Goal: Information Seeking & Learning: Learn about a topic

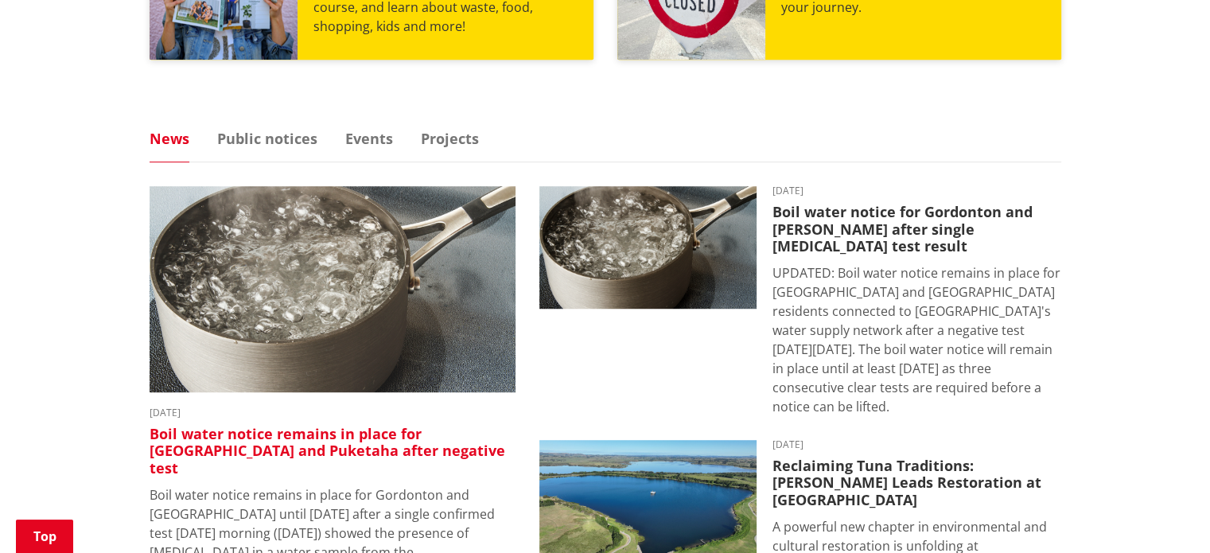
scroll to position [875, 0]
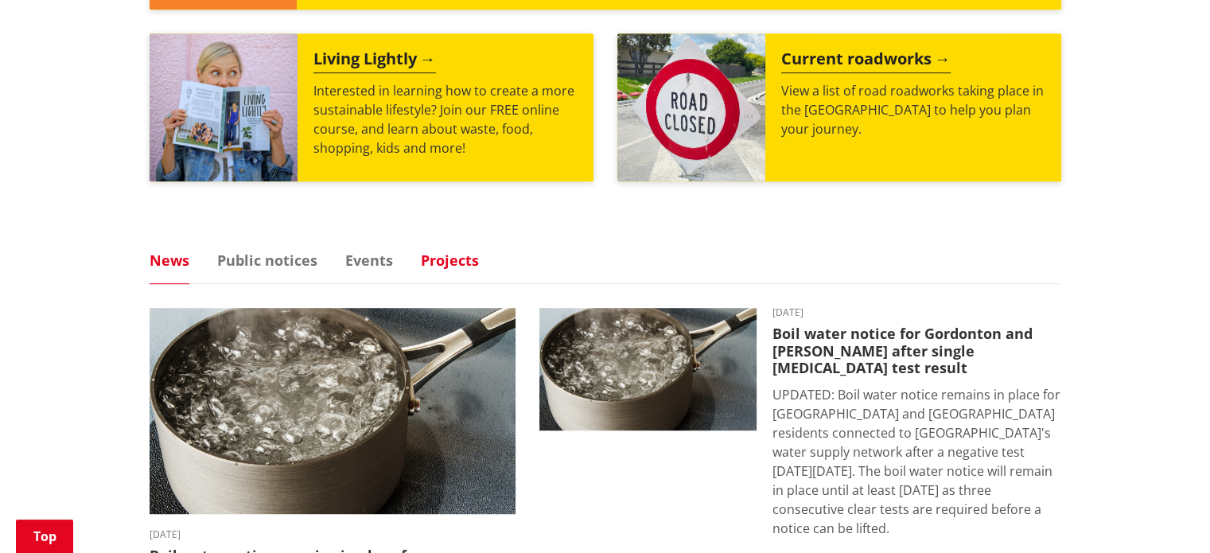
drag, startPoint x: 438, startPoint y: 225, endPoint x: 425, endPoint y: 235, distance: 15.9
click at [438, 253] on link "Projects" at bounding box center [450, 260] width 58 height 14
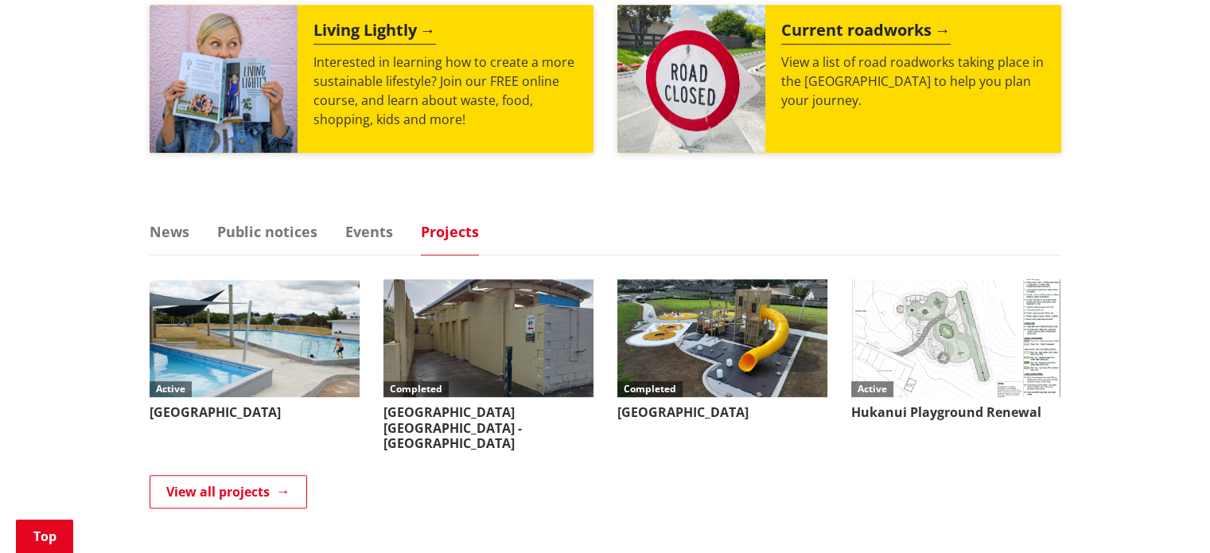
scroll to position [955, 0]
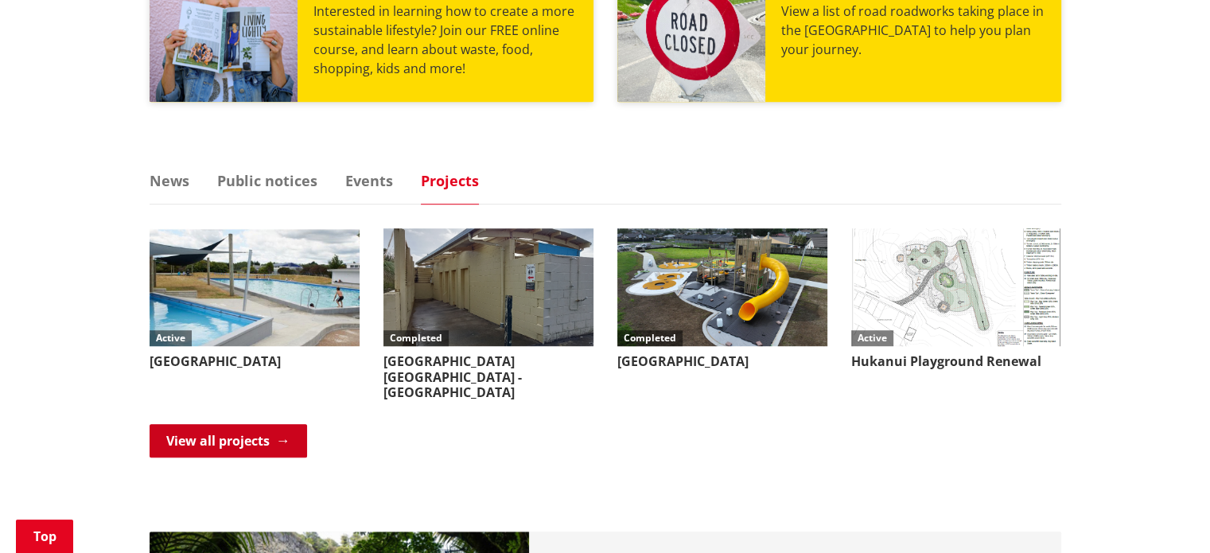
click at [232, 424] on link "View all projects" at bounding box center [229, 440] width 158 height 33
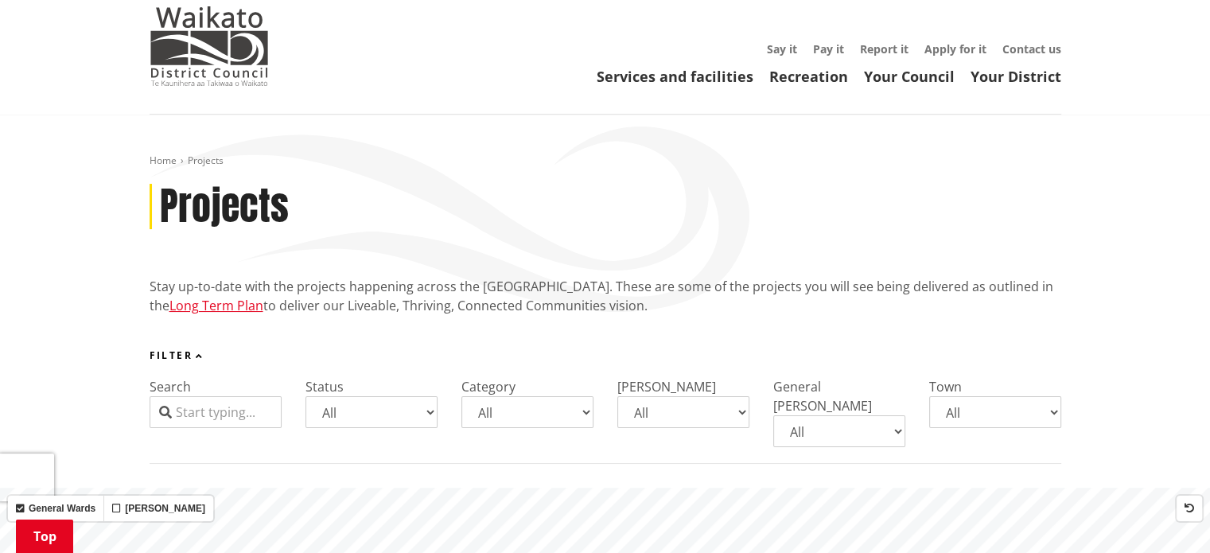
scroll to position [318, 0]
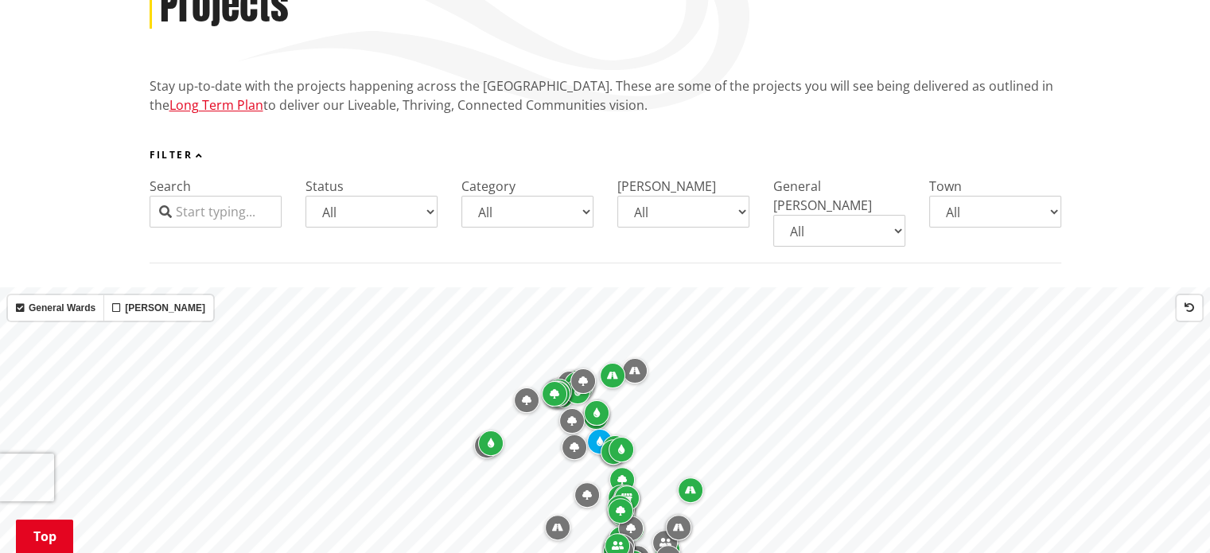
click at [974, 196] on select "All Aka Aka Bombay Eureka Glen Afton Glen Massey Glen Murray Gordonton Horotiu …" at bounding box center [995, 212] width 132 height 32
click at [1175, 150] on div "Filter Search Status All Coming up Active On hold Completed Category All Parks …" at bounding box center [605, 207] width 1210 height 114
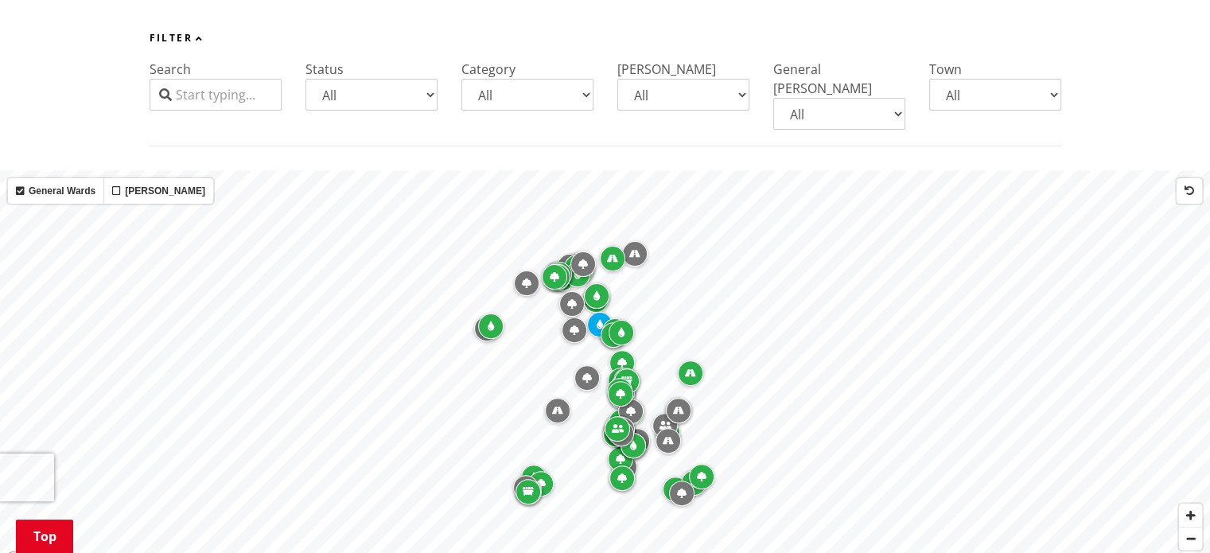
scroll to position [398, 0]
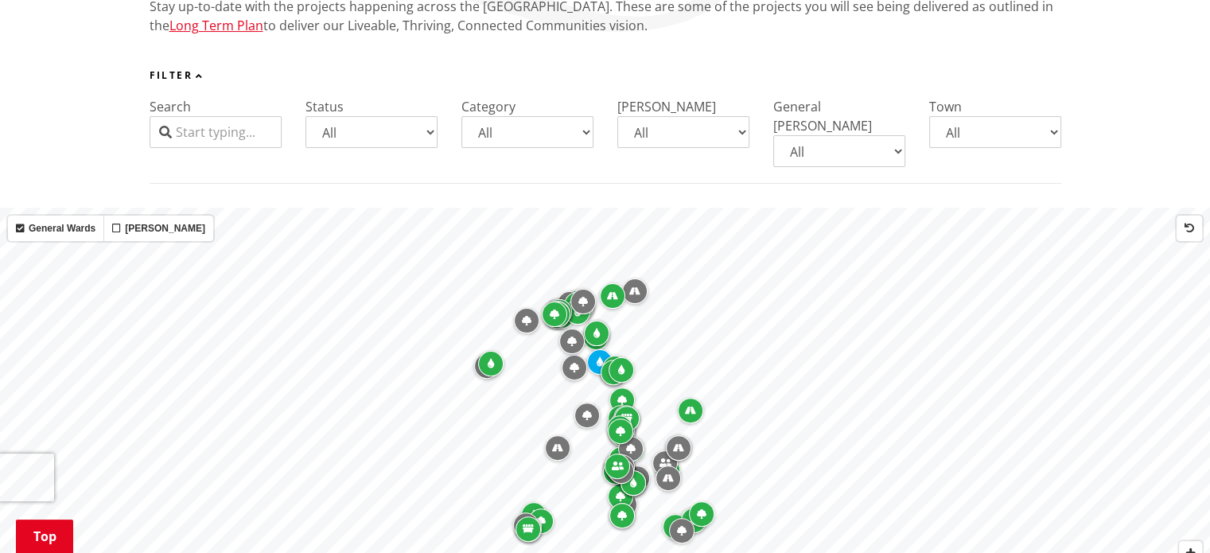
click at [1028, 116] on select "All Aka Aka Bombay Eureka Glen Afton Glen Massey Glen Murray Gordonton Horotiu …" at bounding box center [995, 132] width 132 height 32
select select "Tauwhare"
click at [929, 116] on select "All Aka Aka Bombay Eureka Glen Afton Glen Massey Glen Murray Gordonton Horotiu …" at bounding box center [995, 132] width 132 height 32
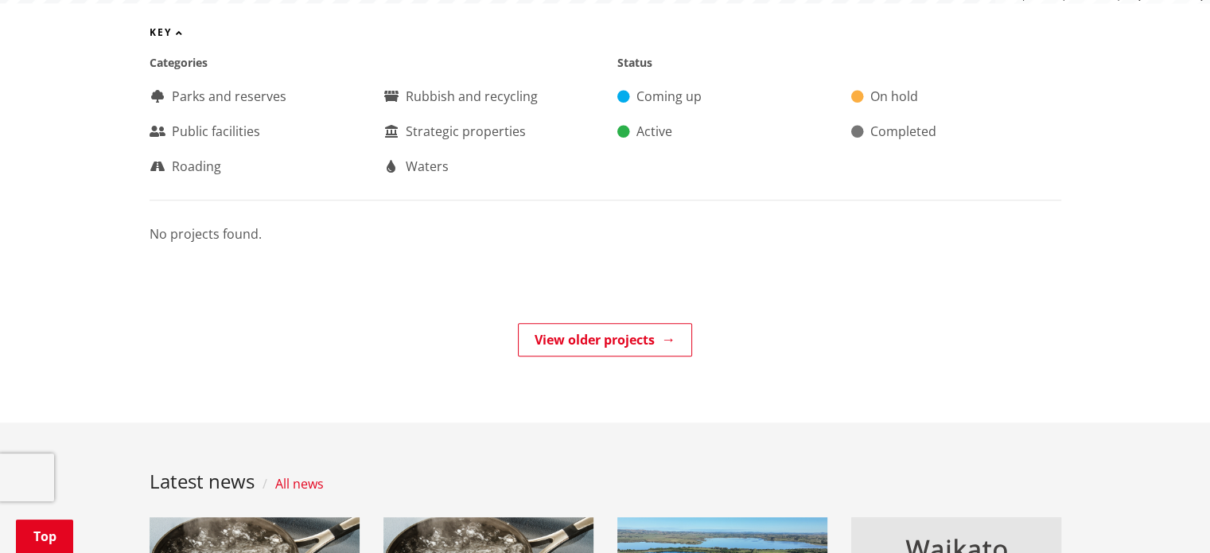
scroll to position [1034, 0]
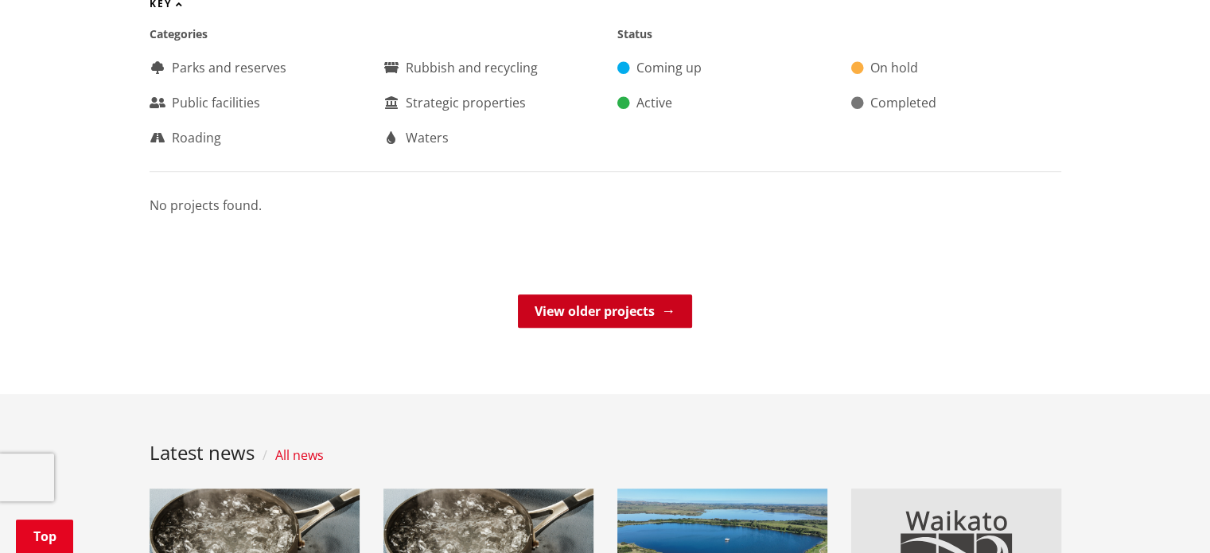
click at [660, 294] on link "View older projects" at bounding box center [605, 310] width 174 height 33
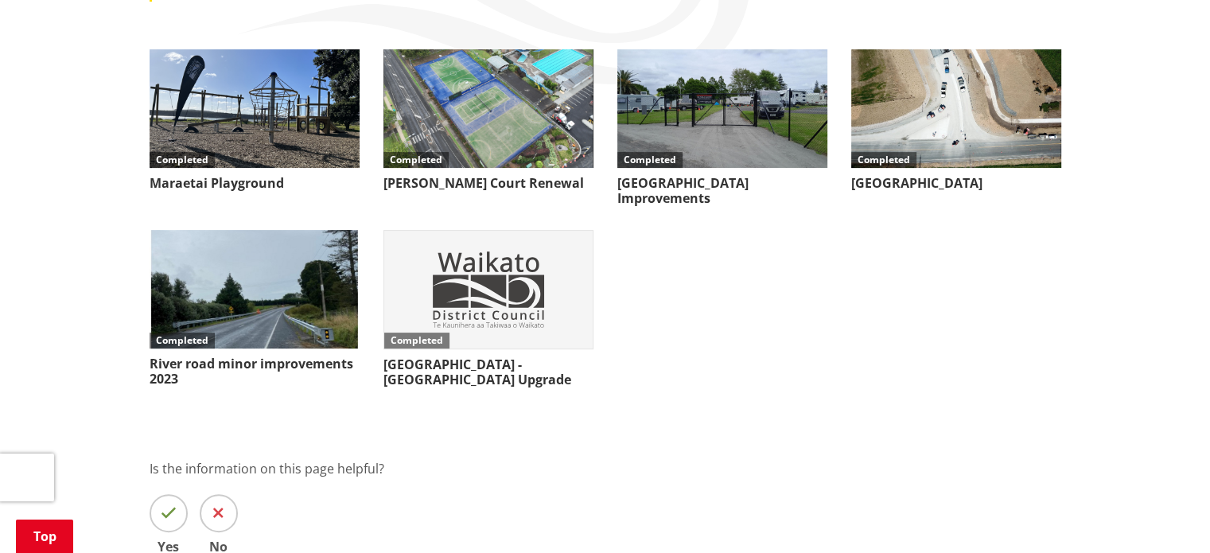
scroll to position [318, 0]
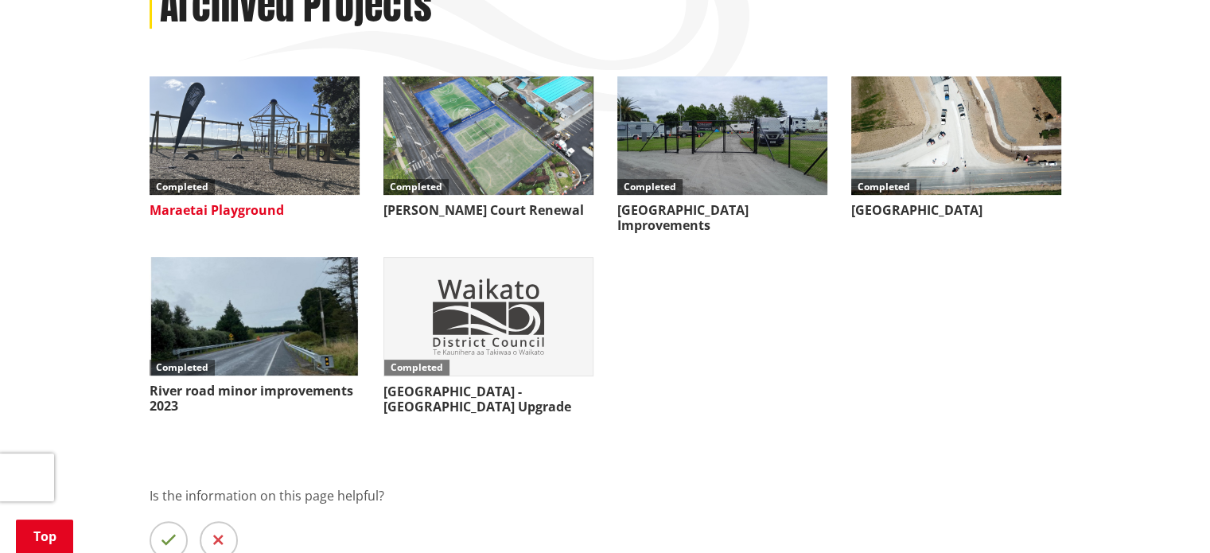
click at [309, 147] on img at bounding box center [255, 135] width 210 height 119
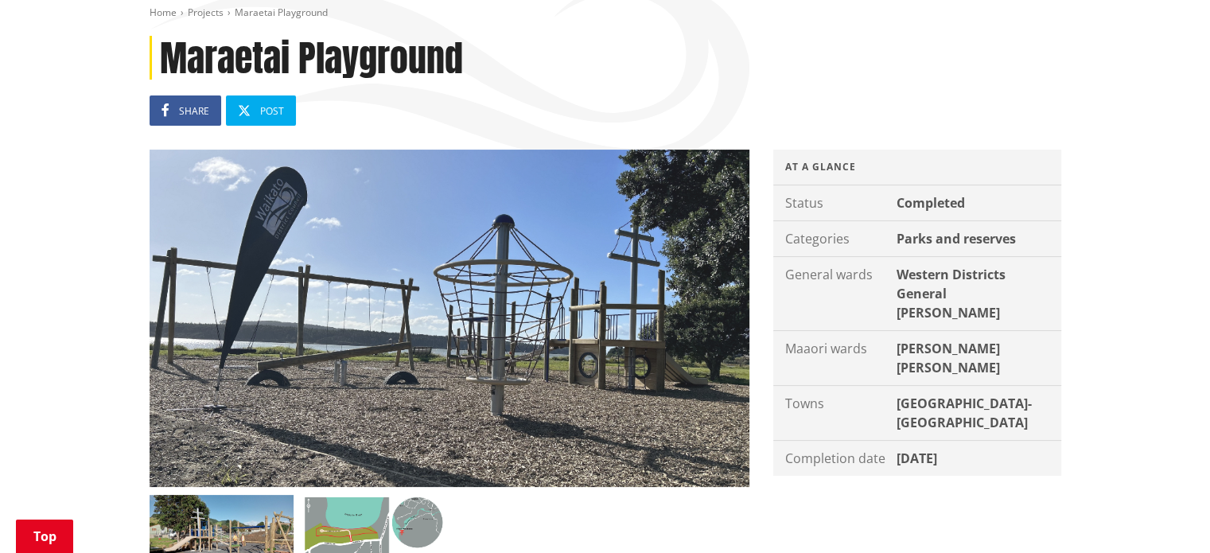
scroll to position [239, 0]
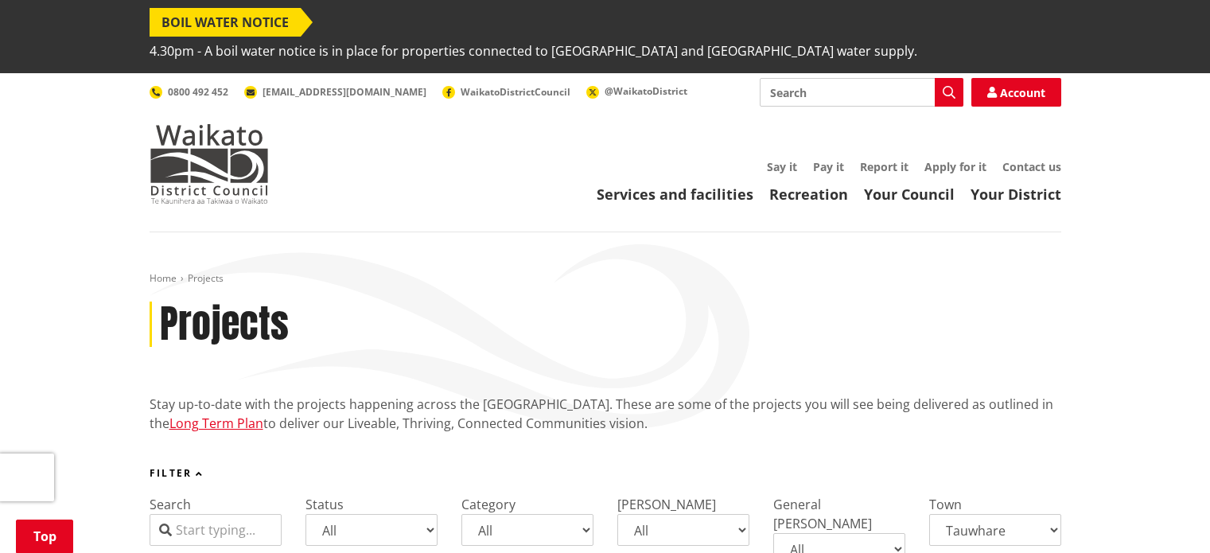
select select "Tauwhare"
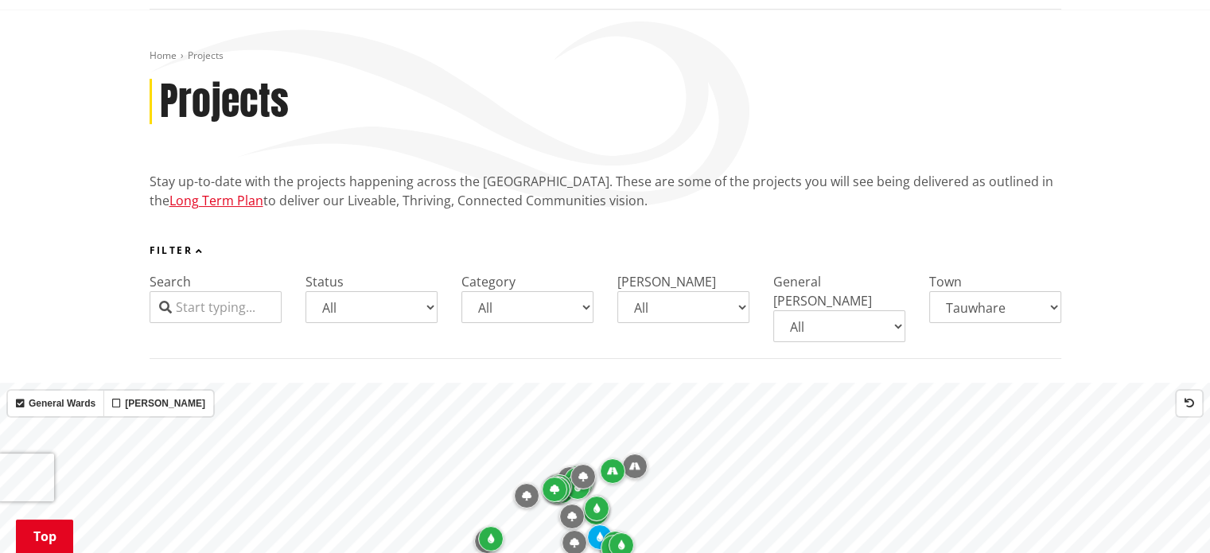
scroll to position [244, 0]
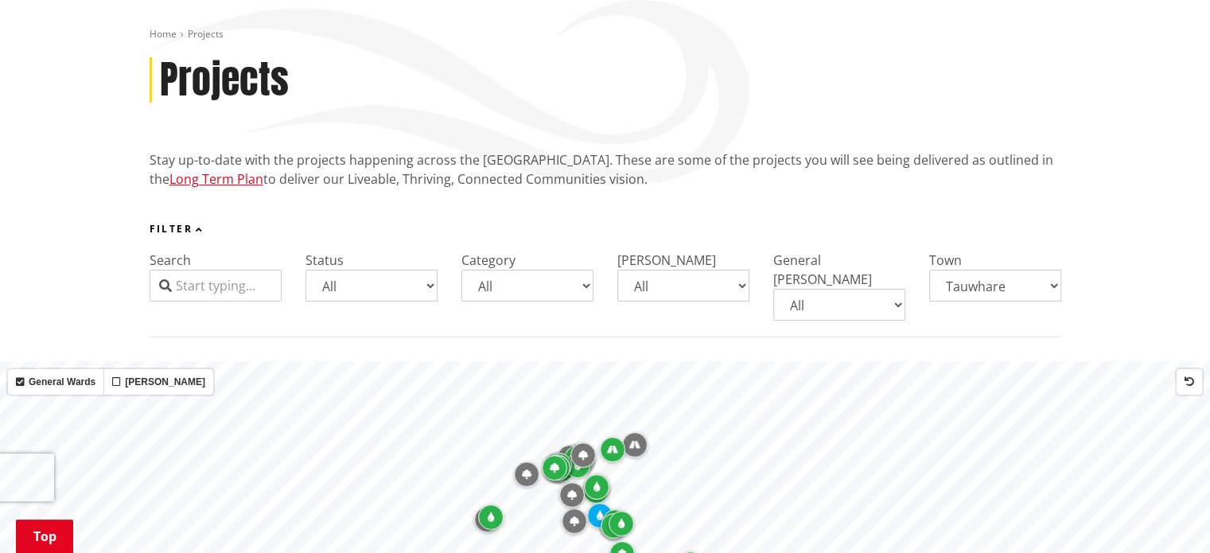
click at [1008, 270] on select "All Aka Aka Bombay Eureka Glen Afton Glen Massey Glen Murray Gordonton Horotiu …" at bounding box center [995, 286] width 132 height 32
click at [813, 289] on select "All Awaroa-Maramarua General Ward Huntly General Ward Newcastle-Ngāruawāhia Gen…" at bounding box center [839, 305] width 132 height 32
click at [815, 192] on div "Stay up-to-date with the projects happening across the Waikato district. These …" at bounding box center [606, 186] width 912 height 73
click at [630, 270] on select "All Tai Raro Takiwaa Maaori Ward Tai Runga Takiwaa Maaori Ward" at bounding box center [683, 286] width 132 height 32
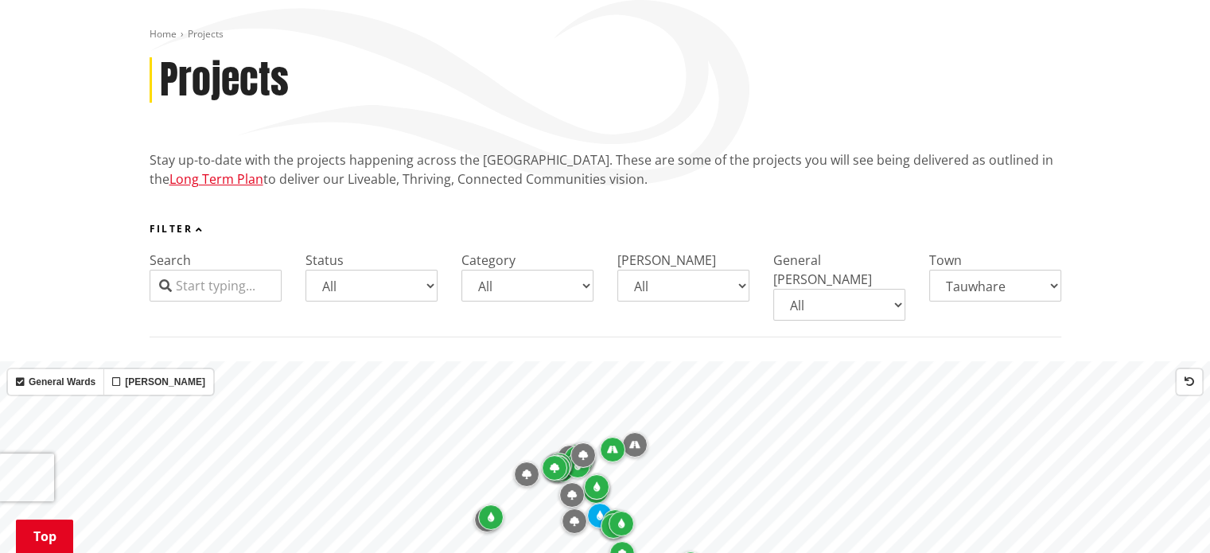
click at [521, 270] on select "All Parks and reserves Public facilities Roading Rubbish and recycling Strategi…" at bounding box center [527, 286] width 132 height 32
select select "Parks and reserves"
click at [461, 270] on select "All Parks and reserves Public facilities Roading Rubbish and recycling Strategi…" at bounding box center [527, 286] width 132 height 32
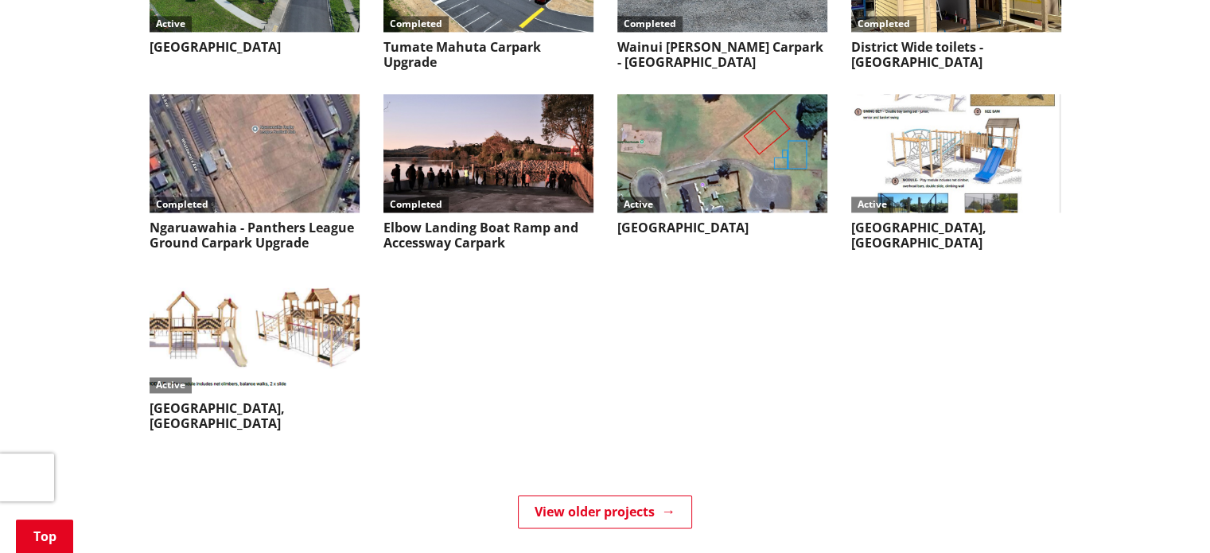
scroll to position [2233, 0]
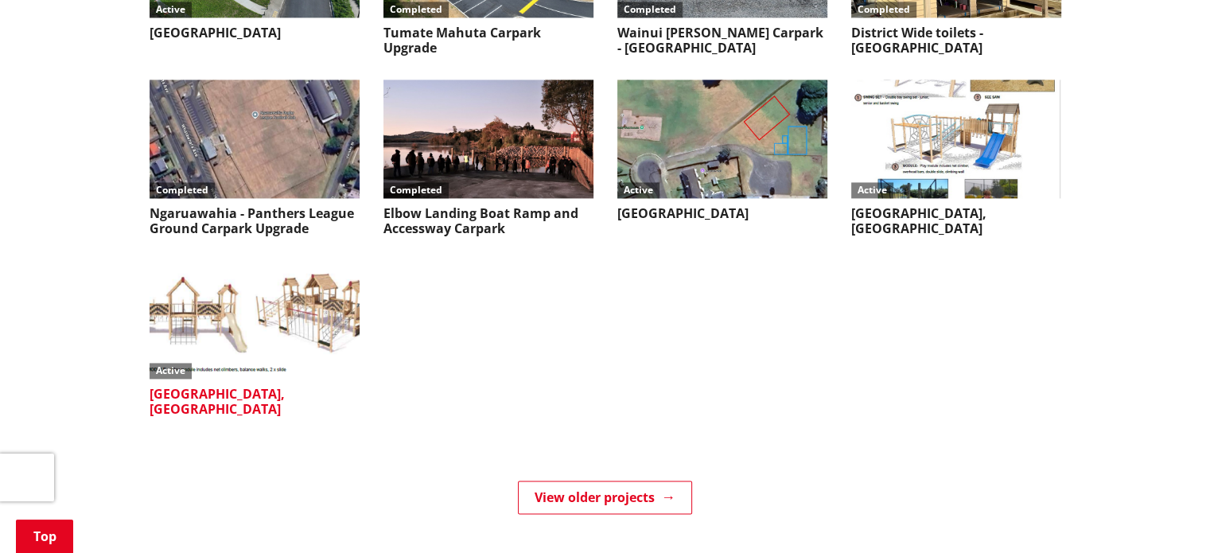
click at [285, 297] on img at bounding box center [255, 319] width 210 height 119
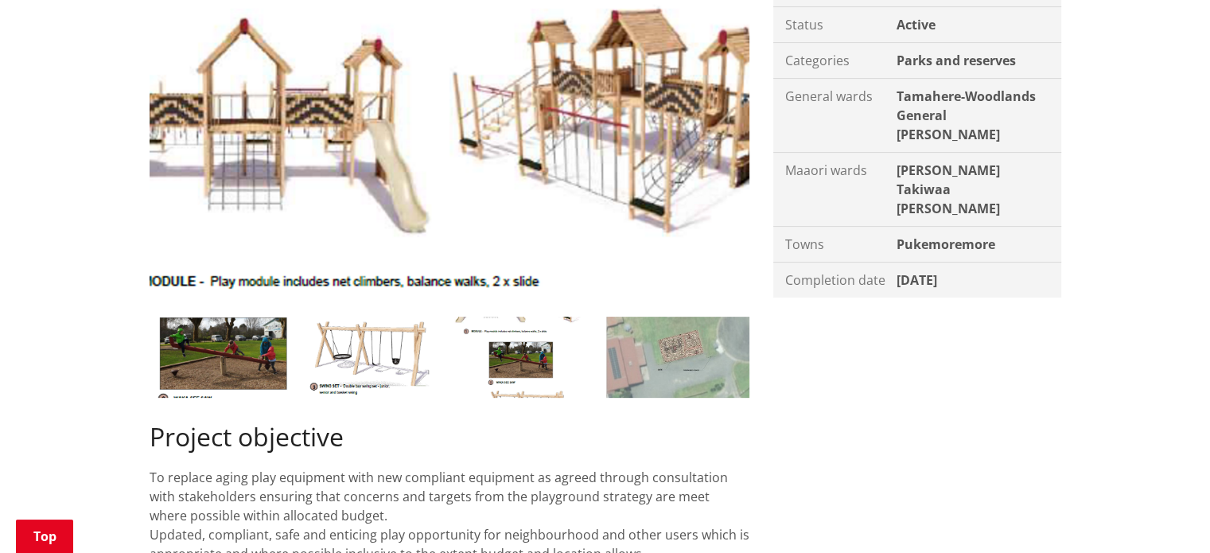
scroll to position [398, 0]
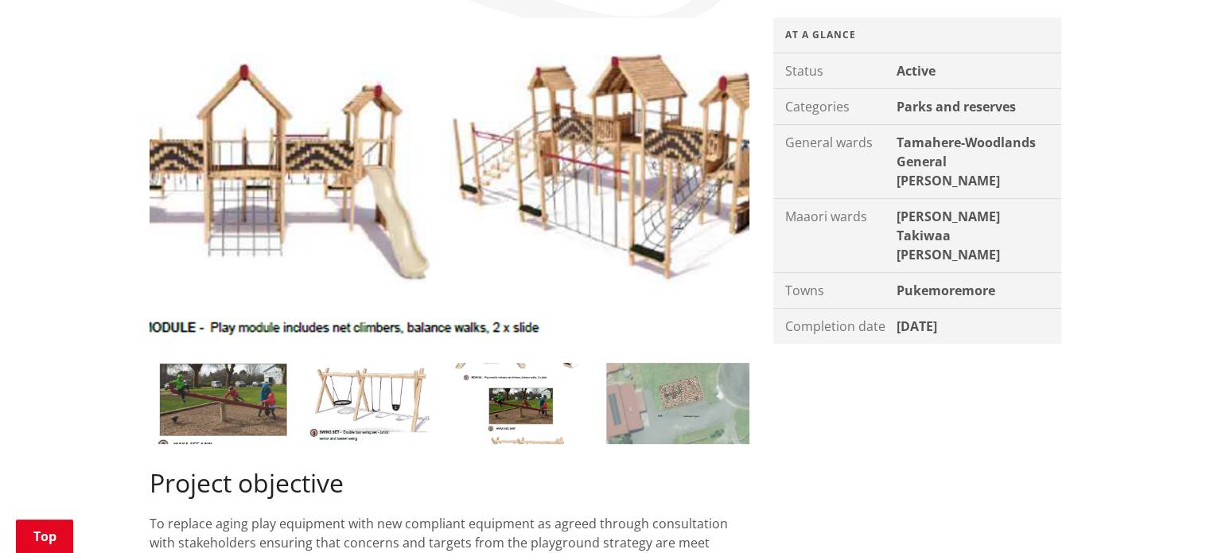
click at [255, 383] on img at bounding box center [222, 403] width 144 height 81
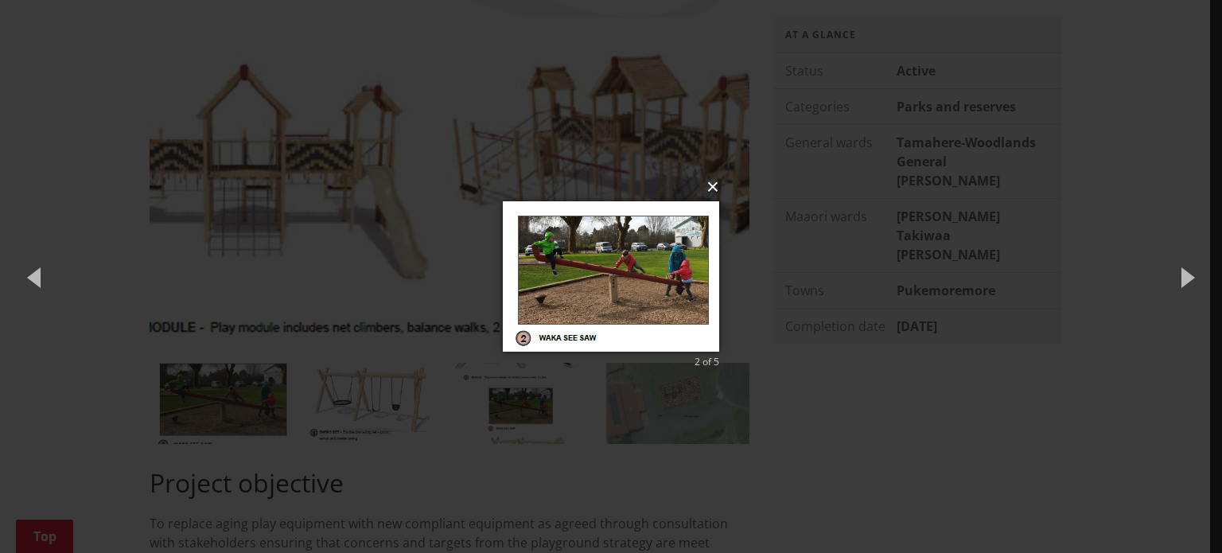
click at [717, 188] on button "×" at bounding box center [616, 186] width 216 height 35
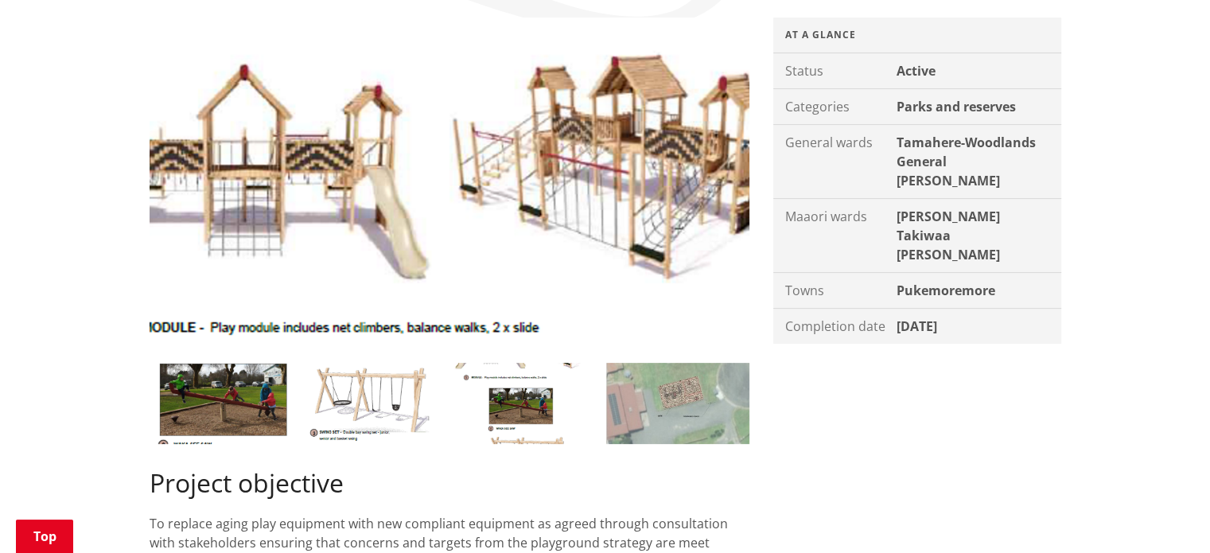
click at [409, 381] on img at bounding box center [374, 403] width 144 height 81
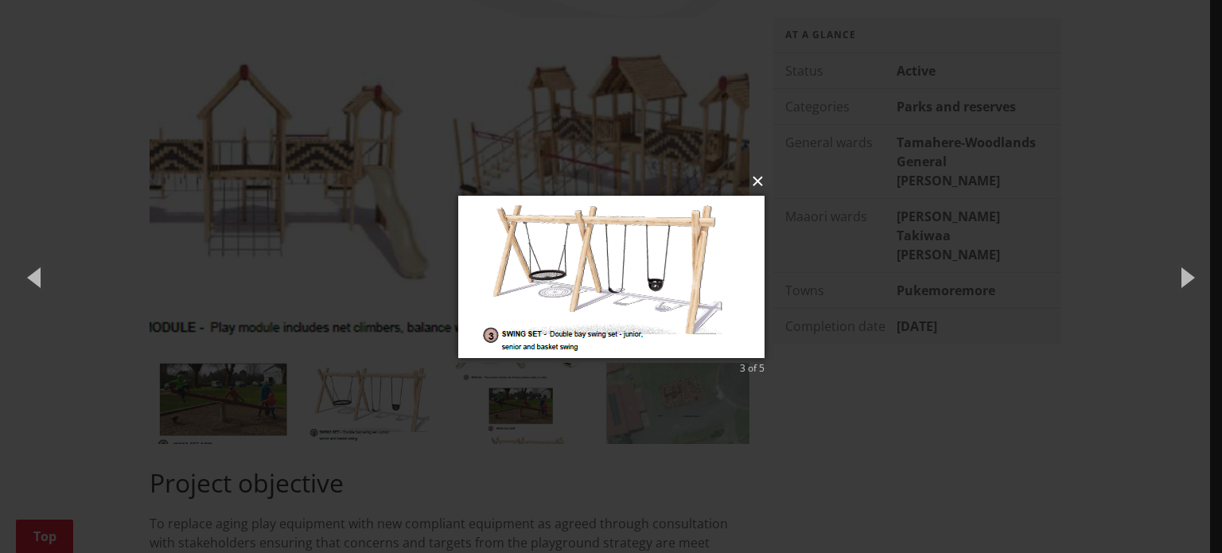
click at [752, 179] on button "×" at bounding box center [616, 181] width 306 height 35
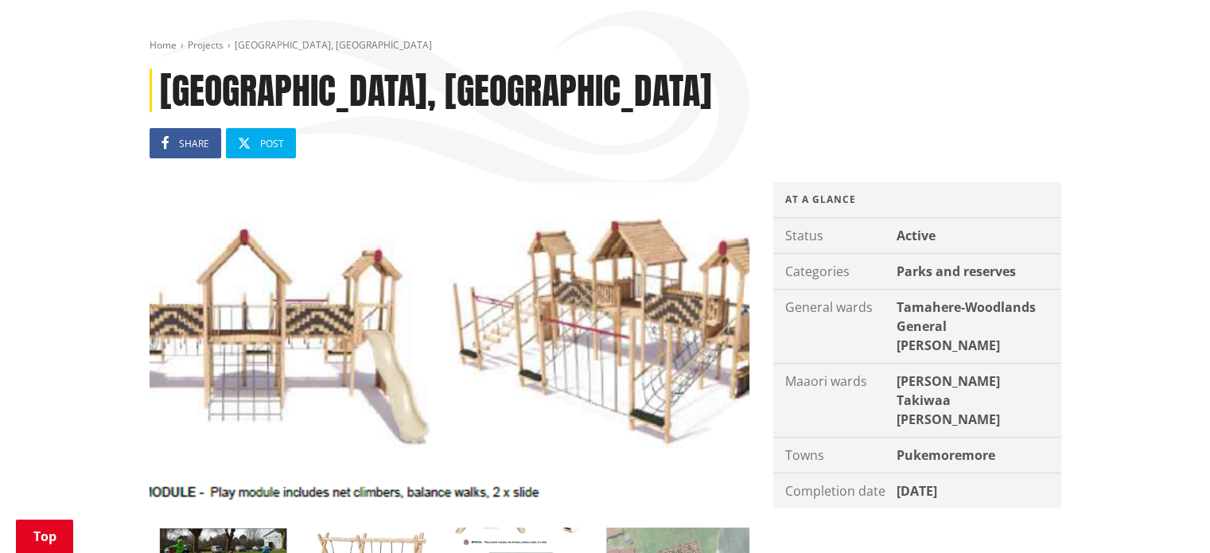
scroll to position [159, 0]
